Goal: Information Seeking & Learning: Learn about a topic

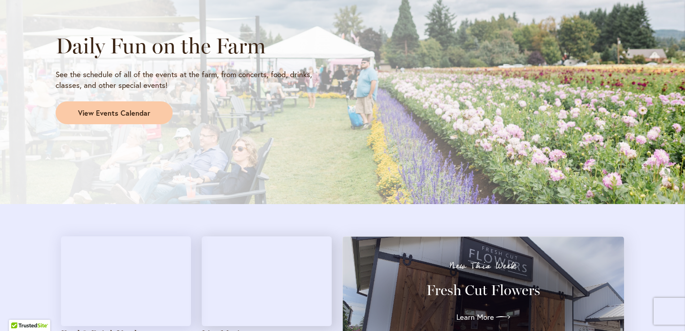
scroll to position [717, 0]
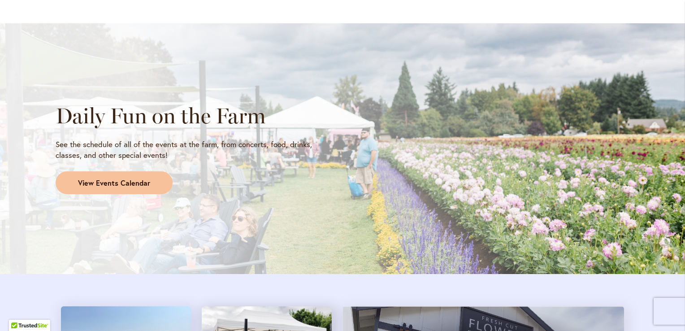
click at [147, 185] on link "View Events Calendar" at bounding box center [114, 182] width 117 height 23
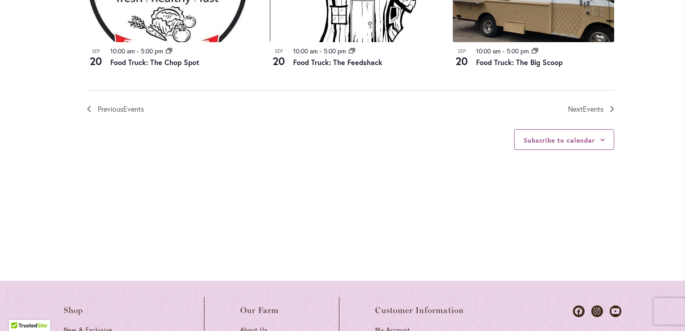
scroll to position [956, 0]
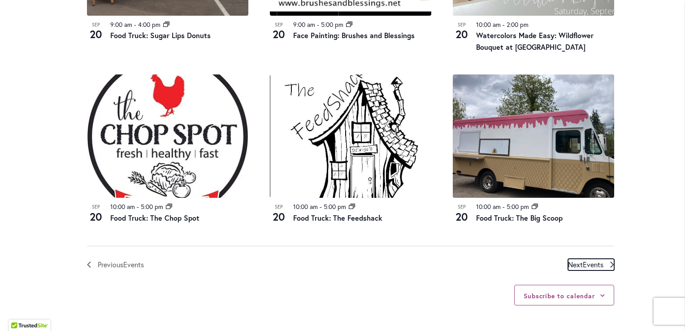
click at [576, 262] on span "Next Events" at bounding box center [585, 265] width 35 height 12
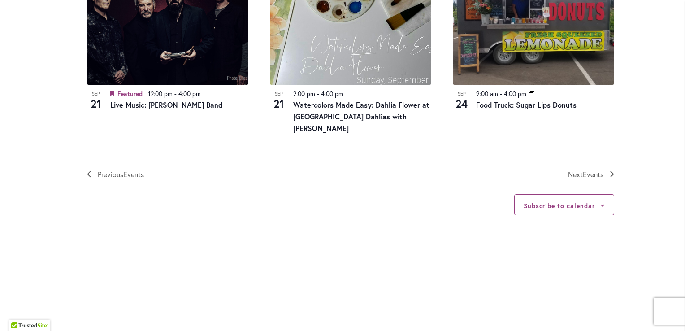
scroll to position [1076, 0]
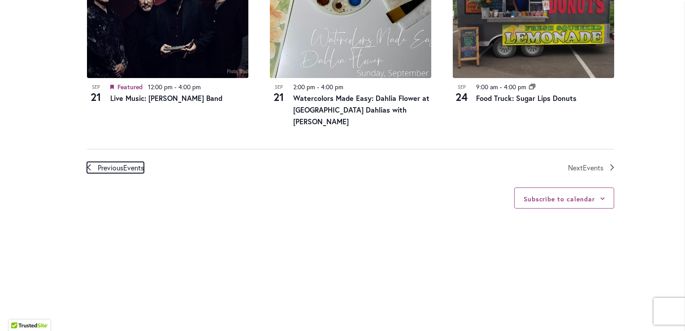
click at [133, 163] on span "Events" at bounding box center [133, 167] width 21 height 9
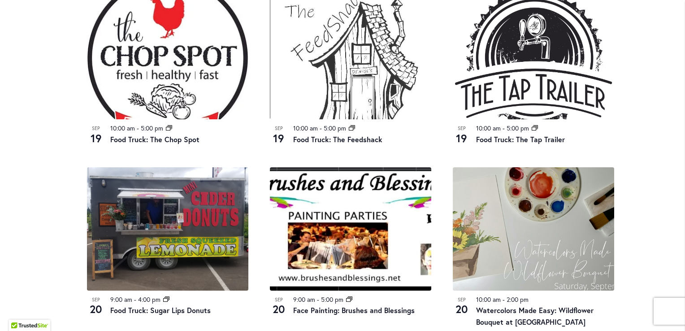
scroll to position [442, 0]
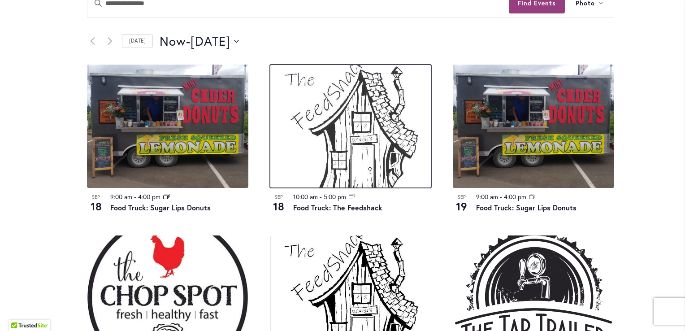
click at [363, 150] on img at bounding box center [350, 126] width 161 height 123
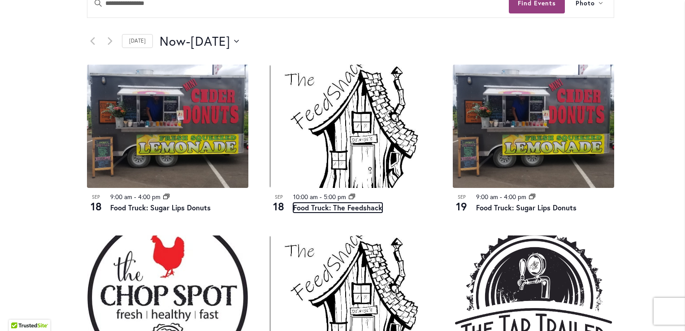
click at [337, 209] on link "Food Truck: The Feedshack" at bounding box center [337, 208] width 89 height 10
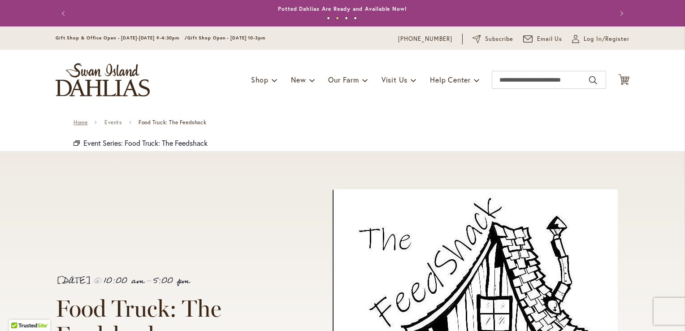
click at [76, 124] on link "Home" at bounding box center [81, 122] width 14 height 6
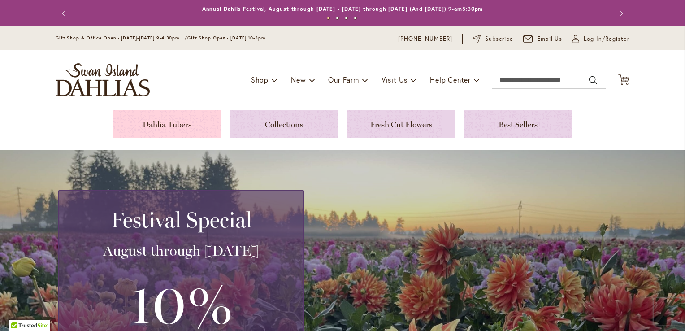
click at [194, 134] on link at bounding box center [167, 124] width 108 height 28
